Goal: Transaction & Acquisition: Purchase product/service

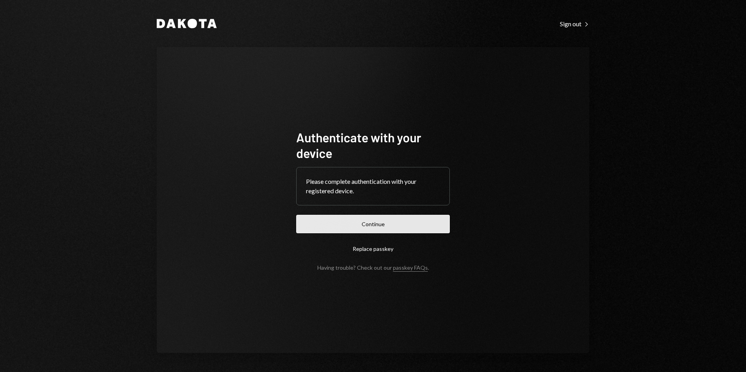
click at [410, 228] on button "Continue" at bounding box center [373, 224] width 154 height 18
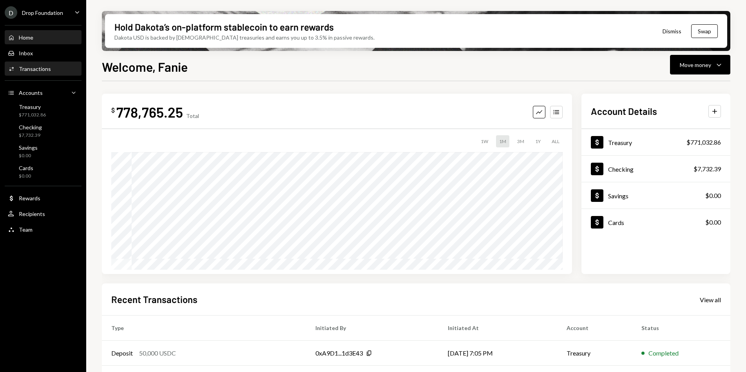
click at [45, 73] on div "Activities Transactions" at bounding box center [43, 68] width 71 height 13
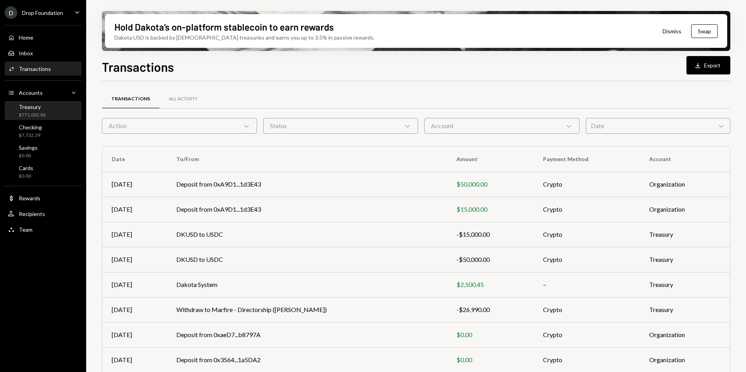
click at [19, 112] on div "$771,032.86" at bounding box center [32, 115] width 27 height 7
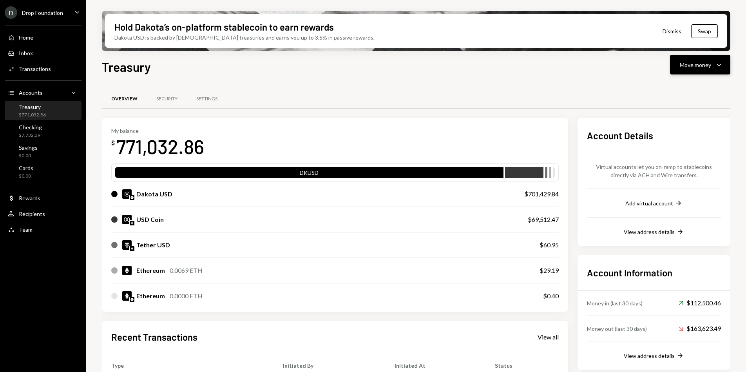
click at [695, 73] on button "Move money Caret Down" at bounding box center [700, 65] width 60 height 20
click at [677, 86] on div "Send" at bounding box center [694, 88] width 57 height 8
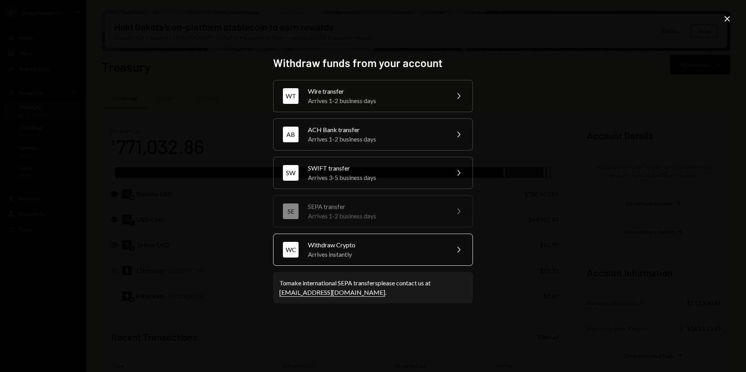
click at [350, 250] on div "Arrives instantly" at bounding box center [376, 254] width 136 height 9
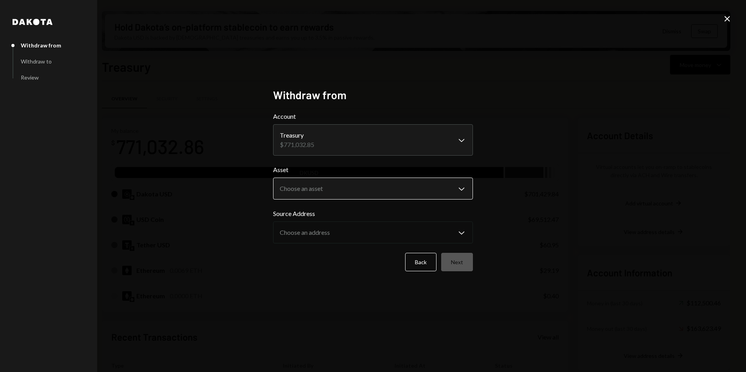
click at [325, 192] on body "D Drop Foundation Caret Down Home Home Inbox Inbox Activities Transactions Acco…" at bounding box center [373, 186] width 746 height 372
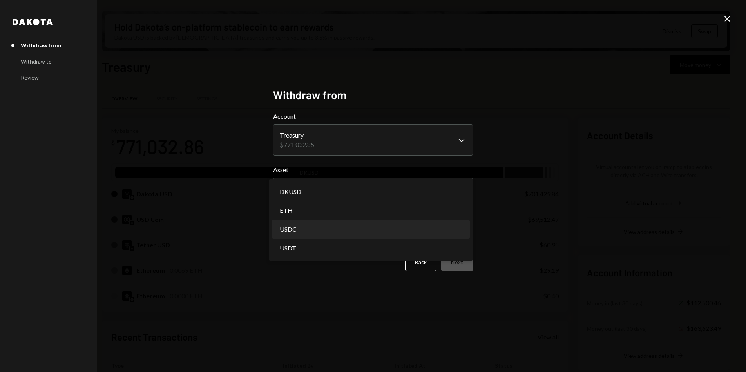
select select "****"
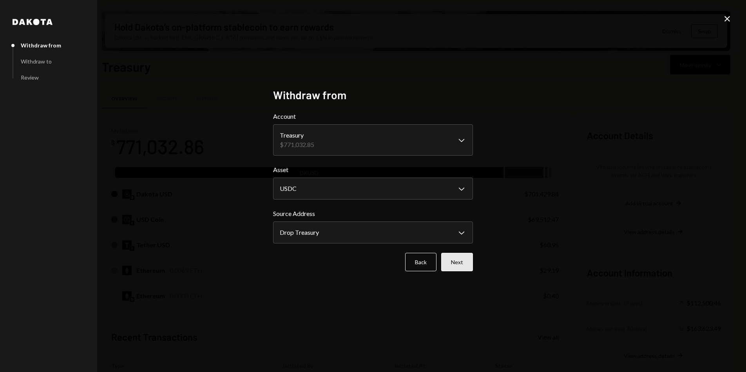
click at [455, 262] on button "Next" at bounding box center [457, 262] width 32 height 18
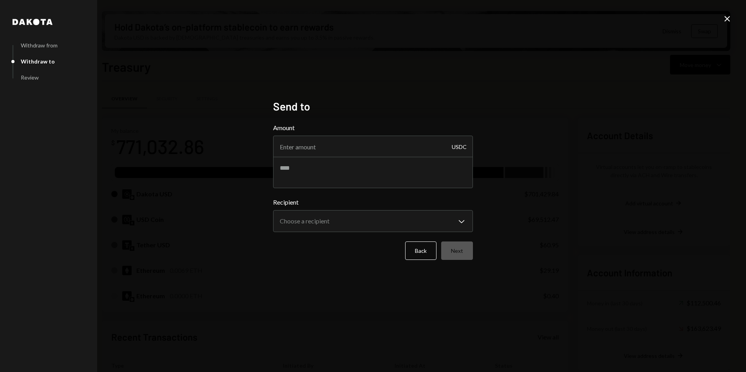
click at [728, 21] on icon "Close" at bounding box center [727, 18] width 9 height 9
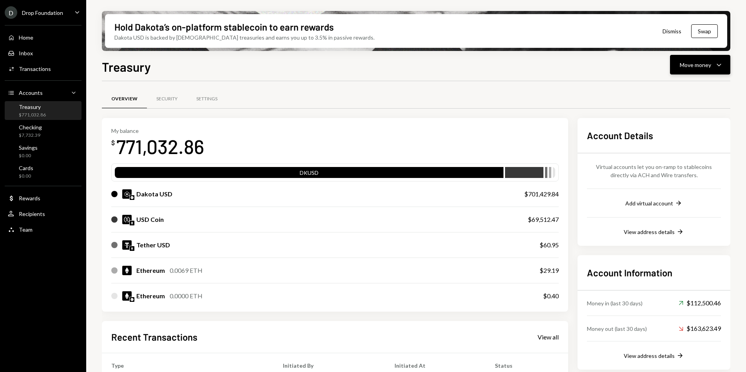
click at [699, 71] on button "Move money Caret Down" at bounding box center [700, 65] width 60 height 20
click at [674, 87] on div "Send" at bounding box center [694, 88] width 57 height 8
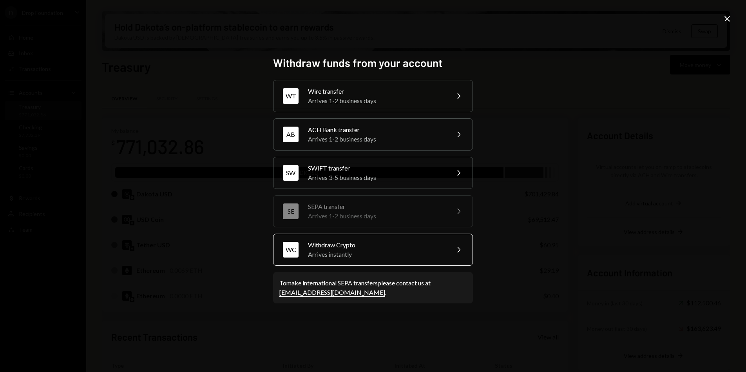
click at [391, 252] on div "Arrives instantly" at bounding box center [376, 254] width 136 height 9
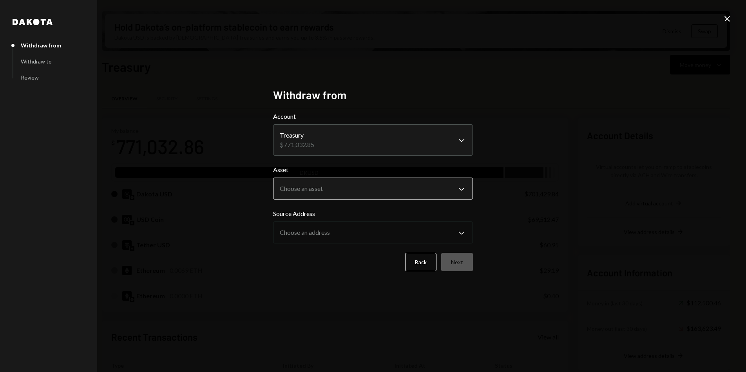
click at [319, 185] on body "D Drop Foundation Caret Down Home Home Inbox Inbox Activities Transactions Acco…" at bounding box center [373, 186] width 746 height 372
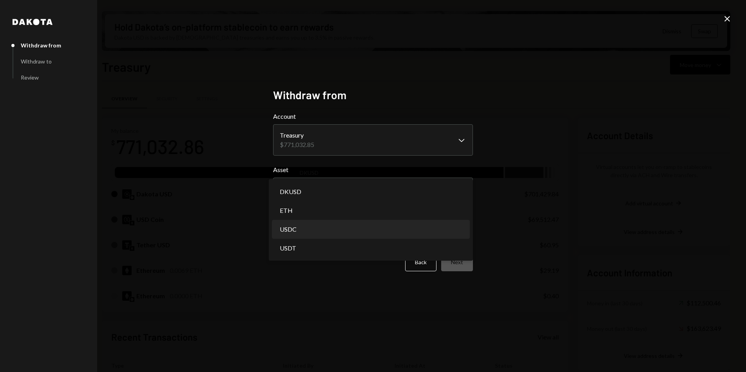
select select "****"
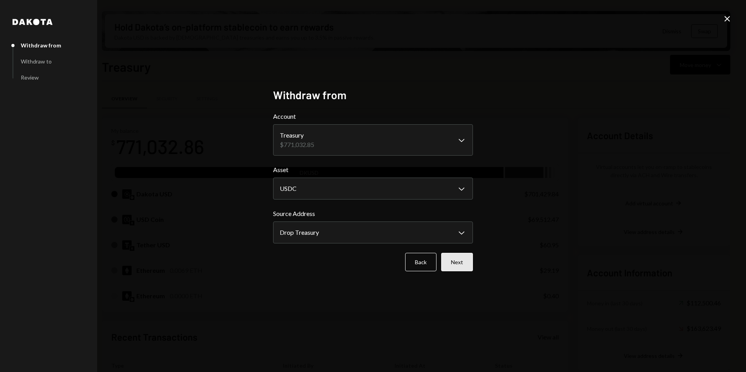
click at [456, 259] on button "Next" at bounding box center [457, 262] width 32 height 18
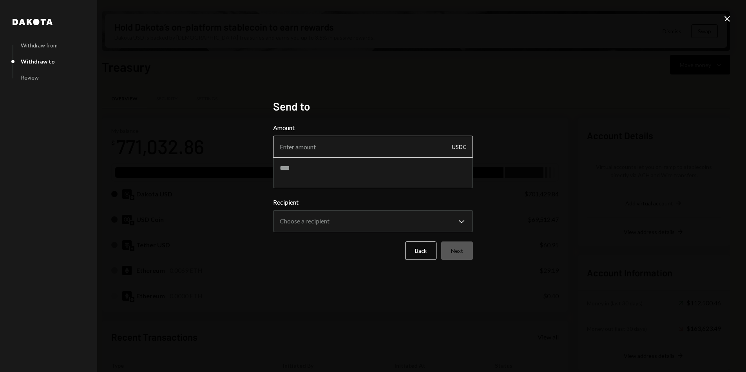
click at [329, 144] on input "Amount" at bounding box center [373, 147] width 200 height 22
paste input "49563.595337"
drag, startPoint x: 329, startPoint y: 146, endPoint x: 307, endPoint y: 147, distance: 22.0
click at [307, 147] on input "49563.595337" at bounding box center [373, 147] width 200 height 22
type input "49563.60"
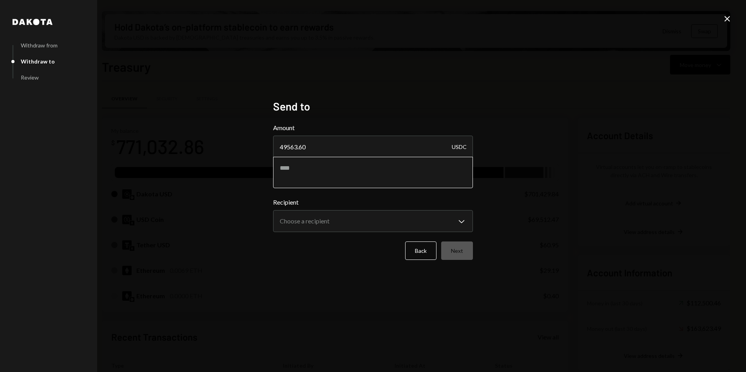
click at [306, 165] on textarea at bounding box center [373, 172] width 200 height 31
type textarea "**********"
click at [347, 221] on body "D Drop Foundation Caret Down Home Home Inbox Inbox Activities Transactions Acco…" at bounding box center [373, 186] width 746 height 372
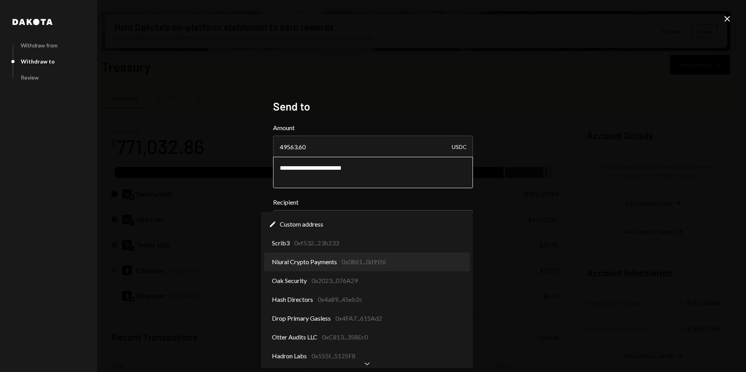
select select "**********"
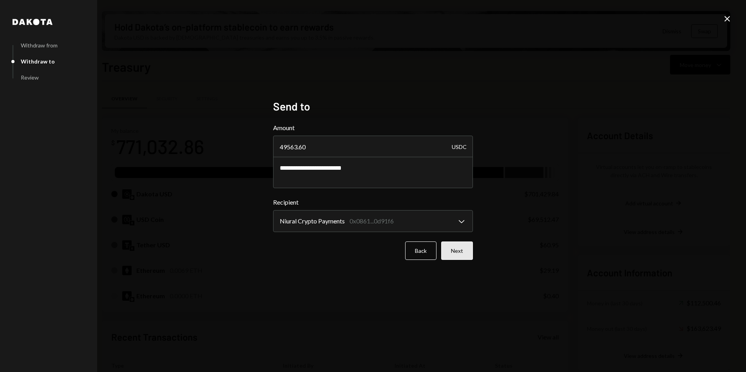
click at [461, 255] on button "Next" at bounding box center [457, 250] width 32 height 18
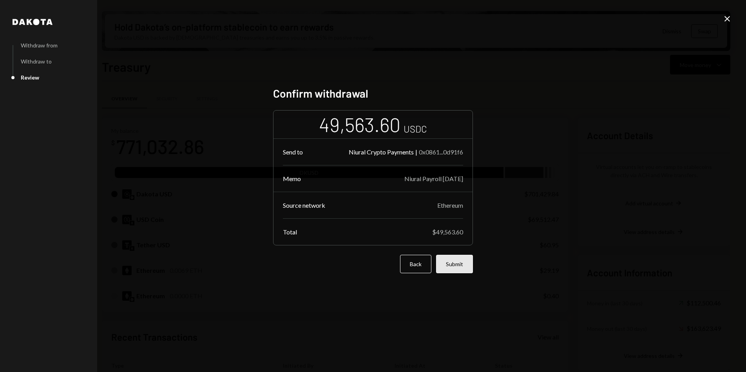
click at [455, 262] on button "Submit" at bounding box center [454, 264] width 37 height 18
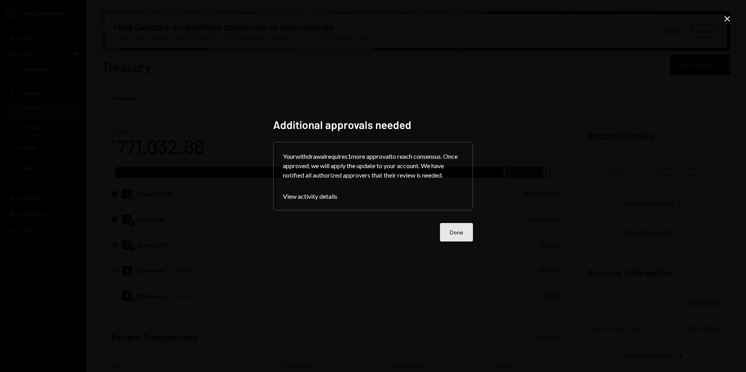
click at [459, 235] on button "Done" at bounding box center [456, 232] width 33 height 18
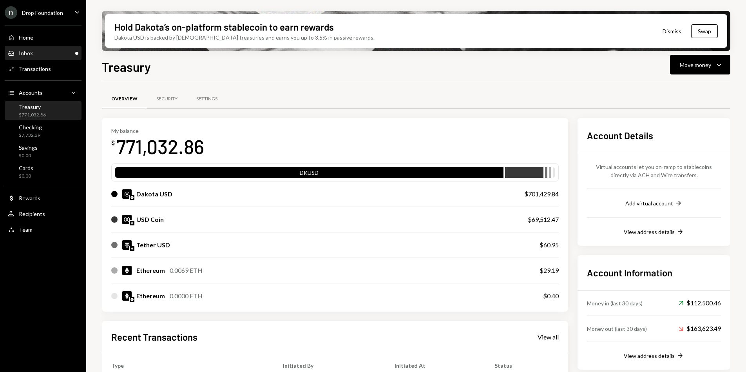
click at [65, 50] on div "Inbox Inbox" at bounding box center [43, 53] width 71 height 7
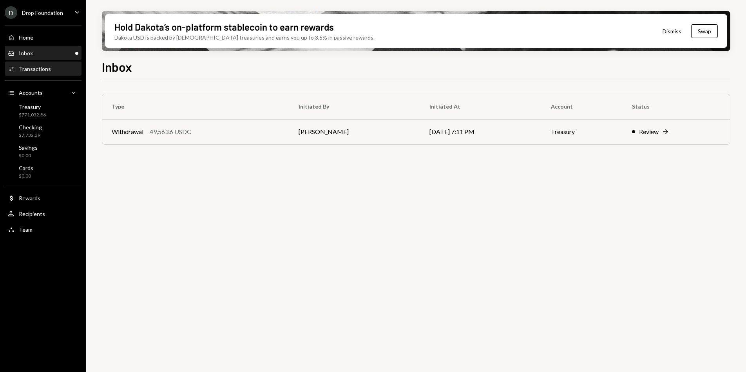
click at [40, 68] on div "Transactions" at bounding box center [35, 68] width 32 height 7
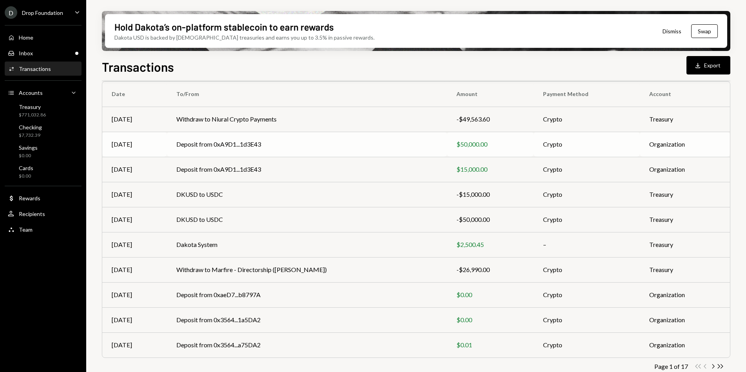
scroll to position [74, 0]
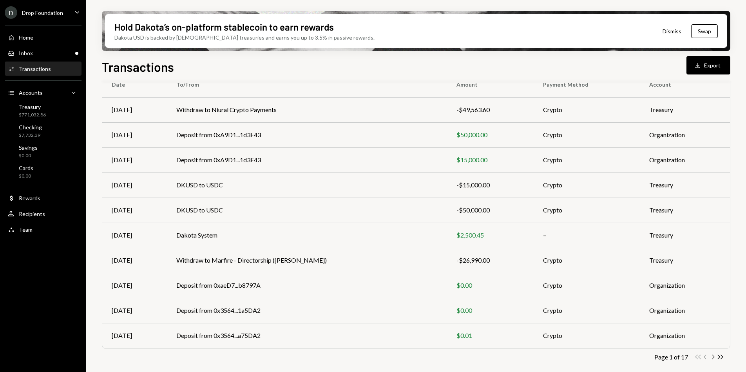
click at [713, 356] on icon "Chevron Right" at bounding box center [713, 356] width 7 height 7
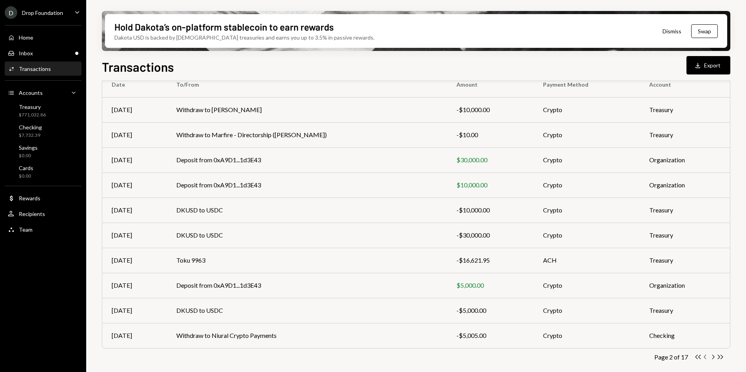
click at [705, 357] on icon "Chevron Left" at bounding box center [705, 356] width 7 height 7
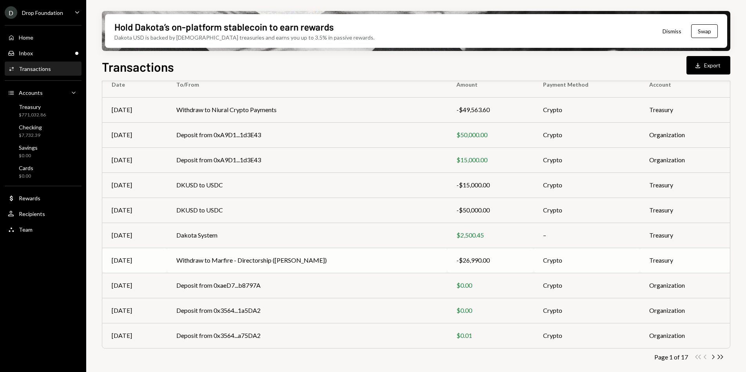
click at [447, 267] on td "-$26,990.00" at bounding box center [490, 260] width 86 height 25
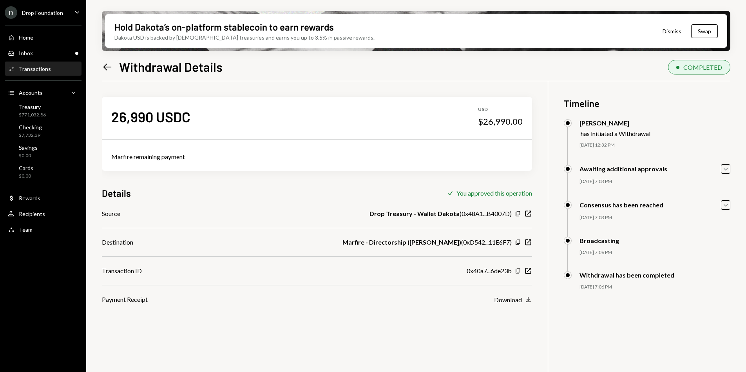
click at [517, 270] on icon "button" at bounding box center [518, 270] width 4 height 5
click at [35, 70] on div "Transactions" at bounding box center [35, 68] width 32 height 7
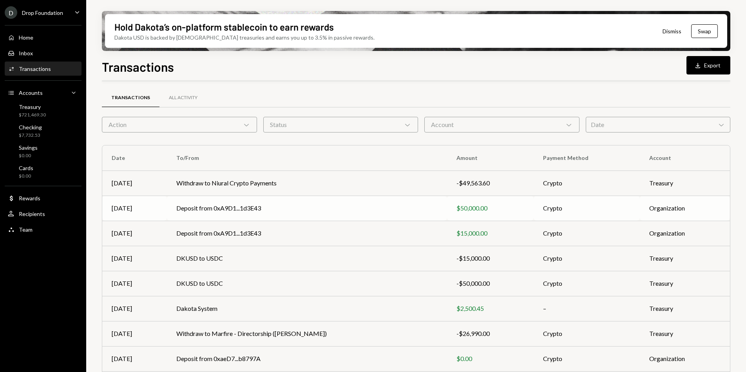
scroll to position [2, 0]
click at [218, 191] on td "Withdraw to Niural Crypto Payments" at bounding box center [307, 182] width 280 height 25
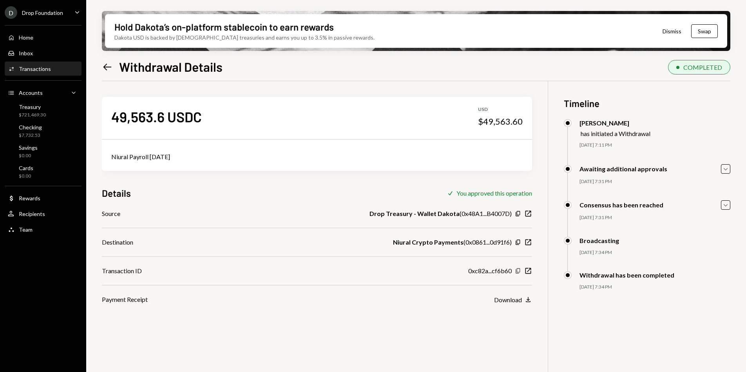
click at [517, 273] on icon "button" at bounding box center [518, 270] width 4 height 5
click at [517, 272] on icon "button" at bounding box center [518, 270] width 4 height 5
click at [26, 15] on div "Drop Foundation" at bounding box center [42, 12] width 41 height 7
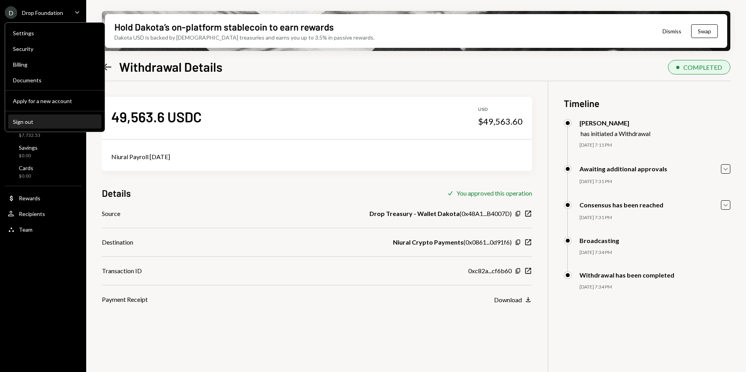
click at [39, 121] on div "Sign out" at bounding box center [55, 121] width 84 height 7
